Goal: Information Seeking & Learning: Learn about a topic

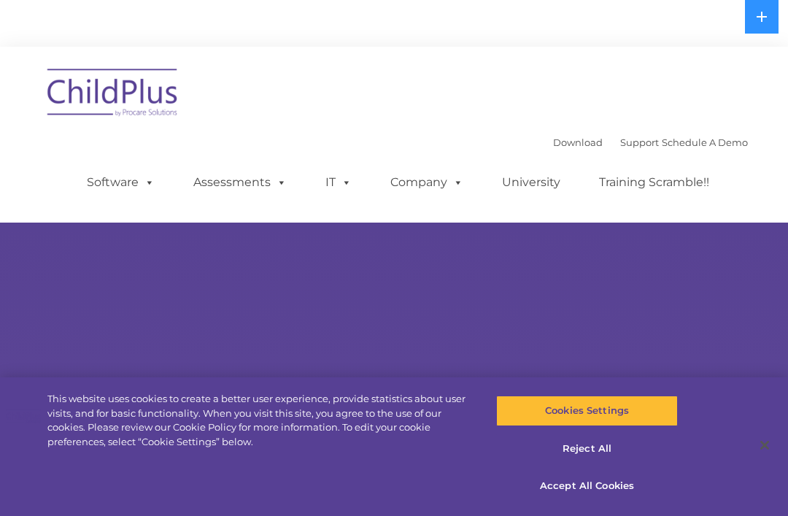
select select "MEDIUM"
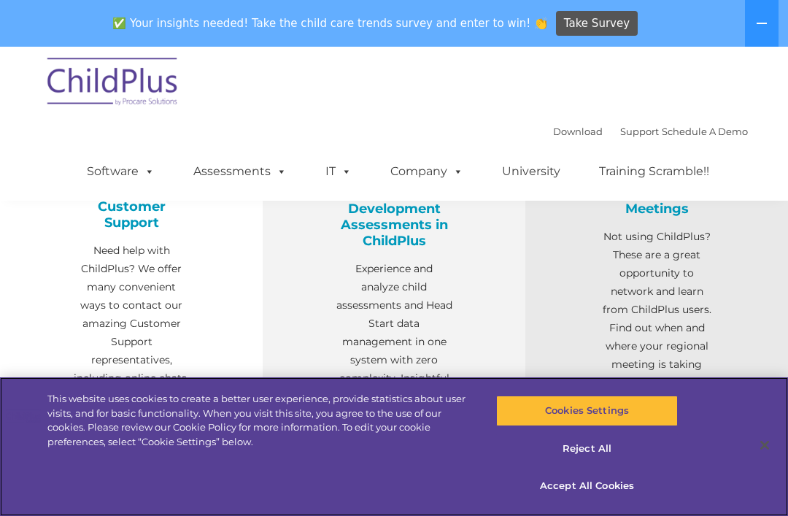
scroll to position [562, 0]
click at [599, 501] on button "Accept All Cookies" at bounding box center [586, 486] width 181 height 31
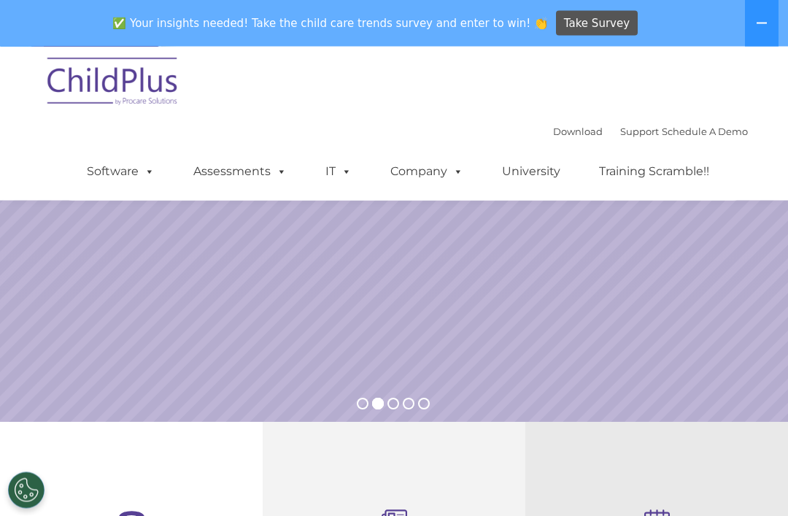
scroll to position [0, 0]
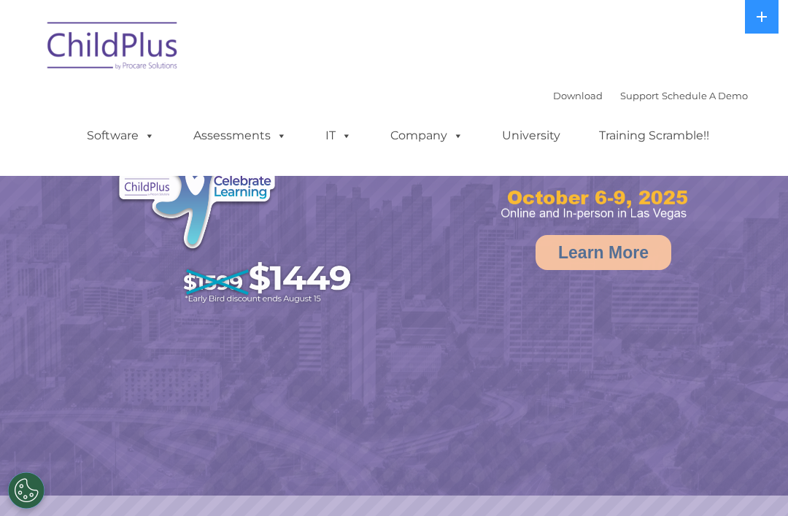
select select "MEDIUM"
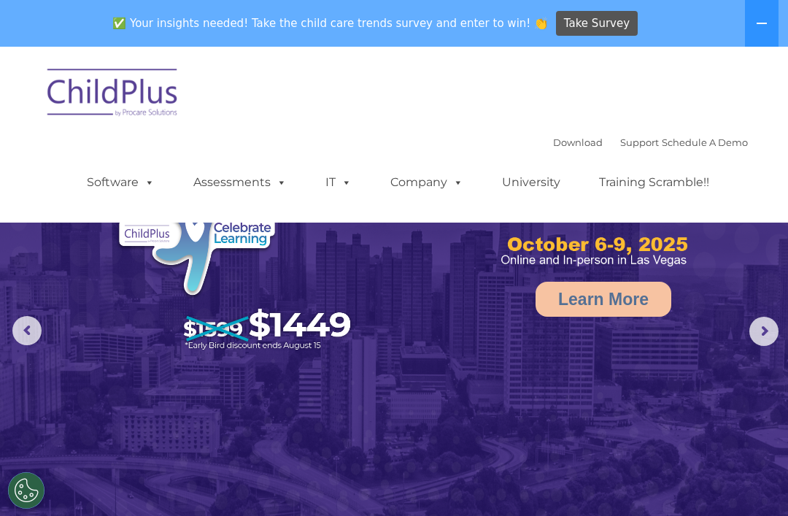
click at [150, 185] on span at bounding box center [147, 182] width 16 height 14
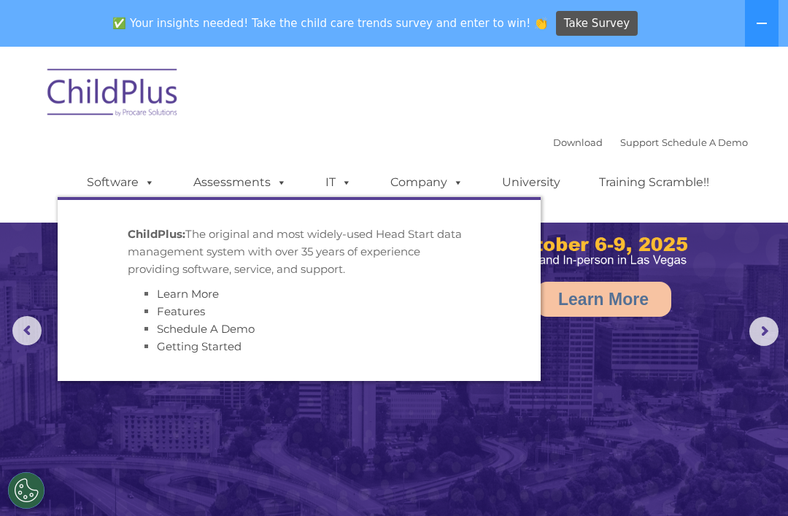
click at [261, 188] on link "Assessments" at bounding box center [240, 182] width 123 height 29
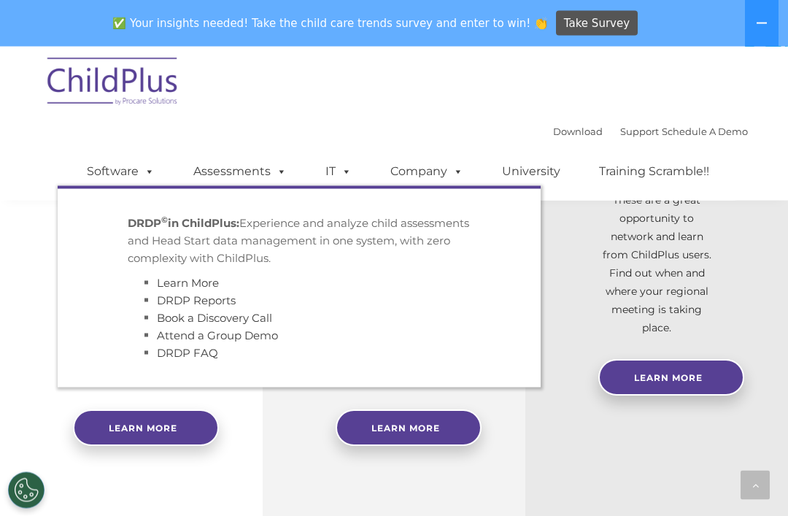
scroll to position [616, 0]
click at [486, 85] on div "Download Support | Schedule A Demo  MENU MENU Software ChildPlus: The original…" at bounding box center [394, 124] width 708 height 154
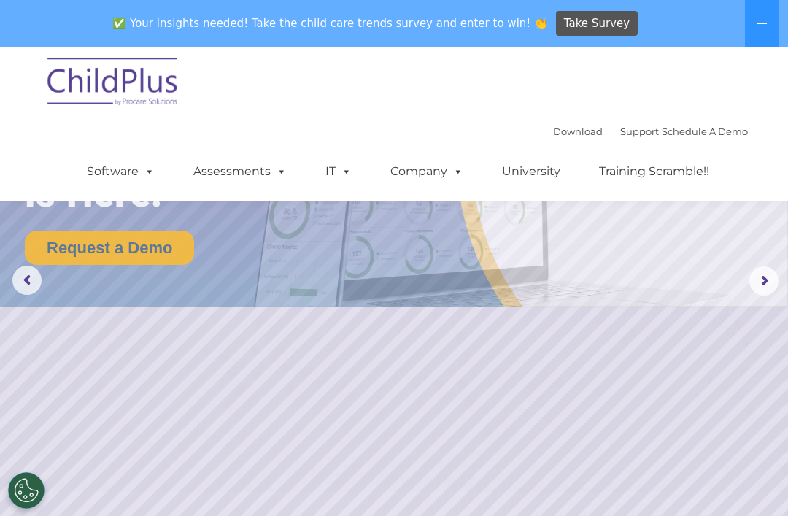
scroll to position [0, 0]
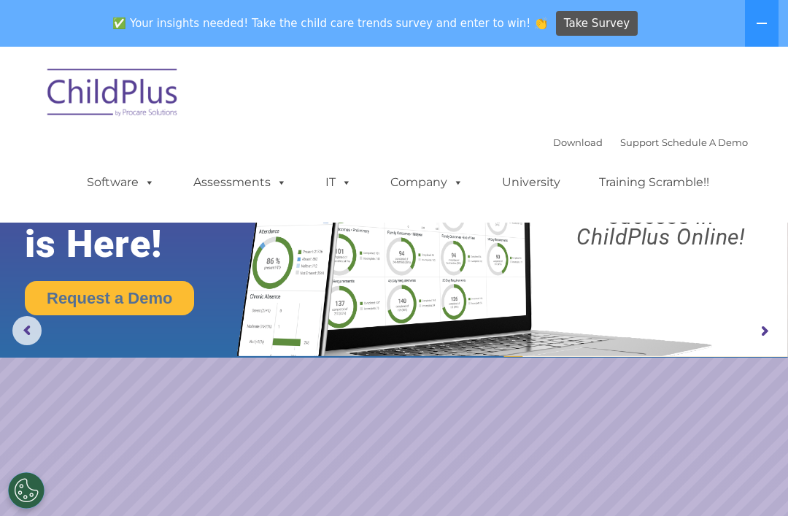
click at [751, 25] on button at bounding box center [762, 23] width 34 height 47
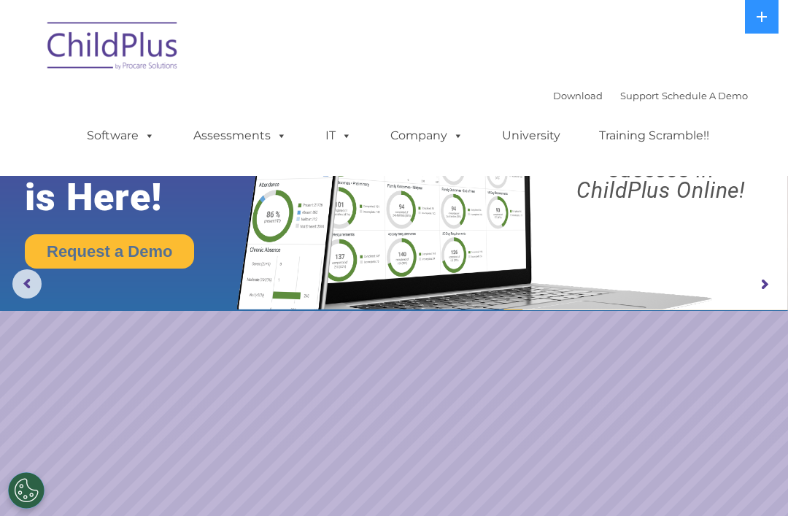
click at [244, 140] on link "Assessments" at bounding box center [240, 135] width 123 height 29
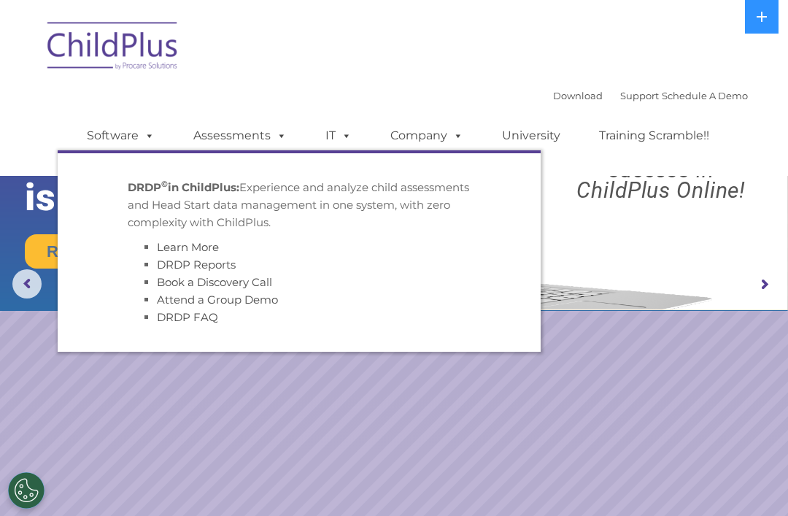
click at [321, 141] on link "IT" at bounding box center [338, 135] width 55 height 29
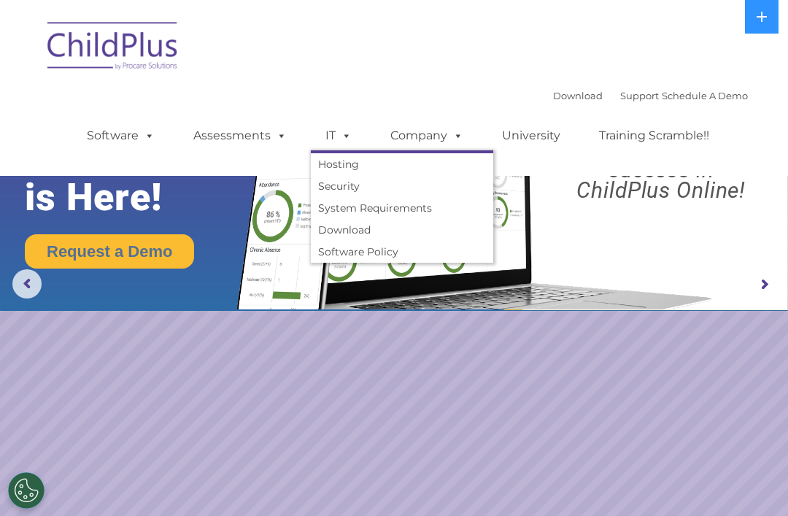
click at [452, 132] on span at bounding box center [455, 135] width 16 height 14
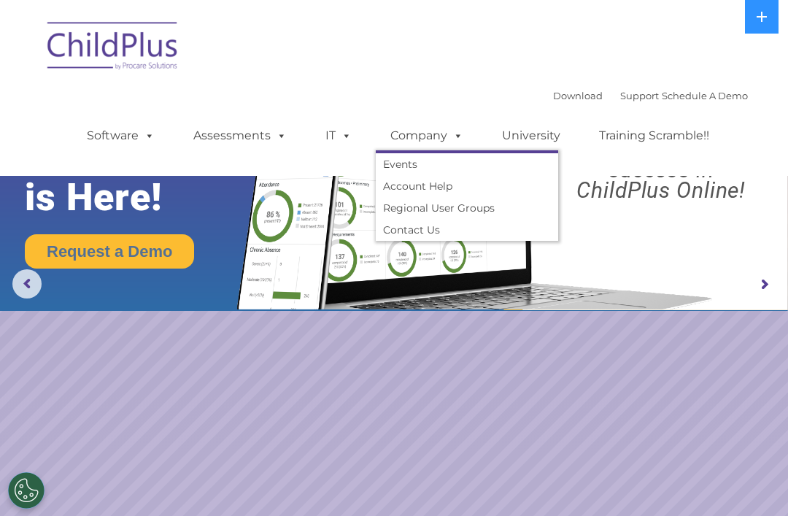
click at [547, 134] on link "University" at bounding box center [532, 135] width 88 height 29
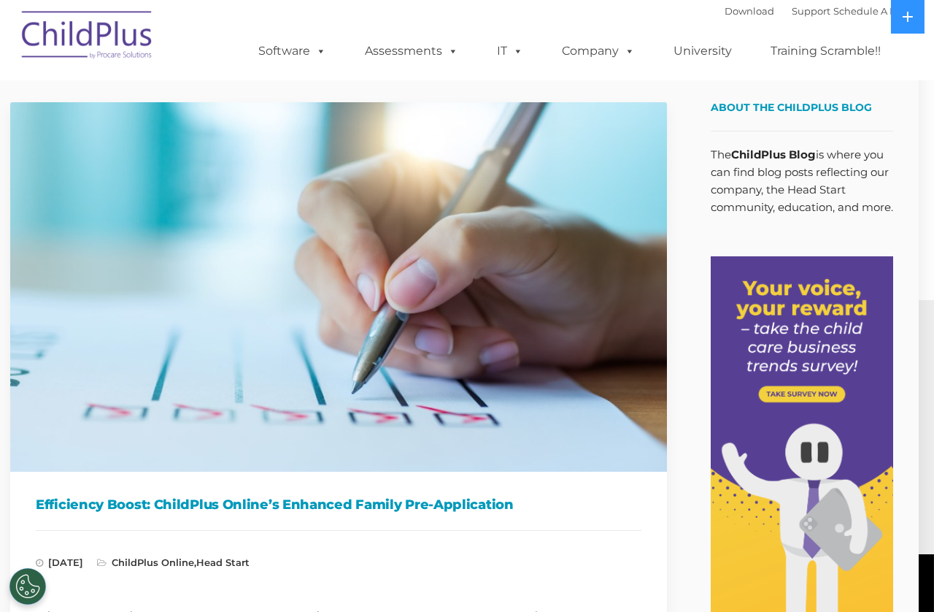
scroll to position [0, 17]
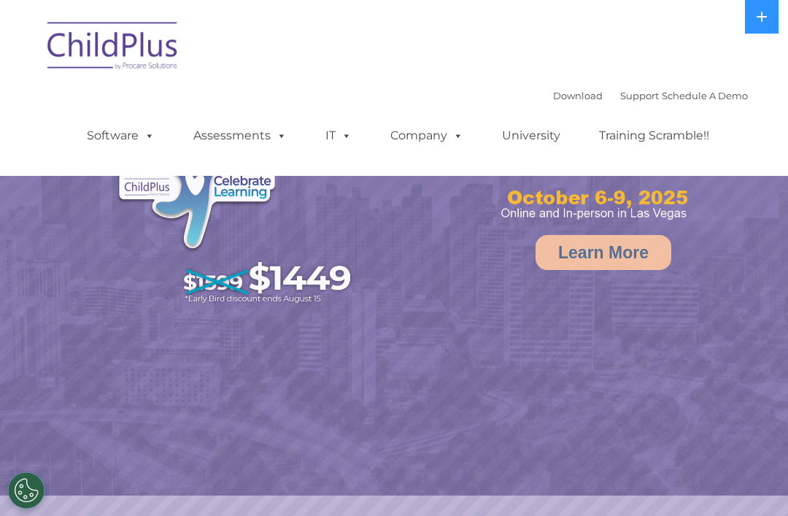
select select "MEDIUM"
